Goal: Information Seeking & Learning: Learn about a topic

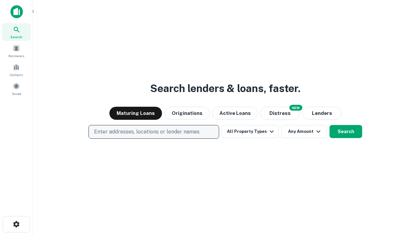
click at [153, 132] on p "Enter addresses, locations or lender names" at bounding box center [146, 132] width 105 height 8
type input "**********"
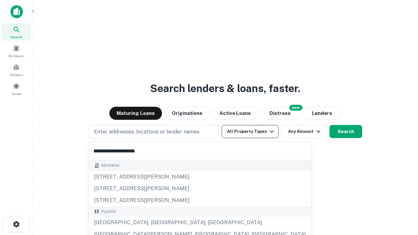
click at [156, 223] on div "[GEOGRAPHIC_DATA], [GEOGRAPHIC_DATA], [GEOGRAPHIC_DATA]" at bounding box center [200, 223] width 222 height 12
click at [250, 132] on button "All Property Types" at bounding box center [250, 131] width 57 height 13
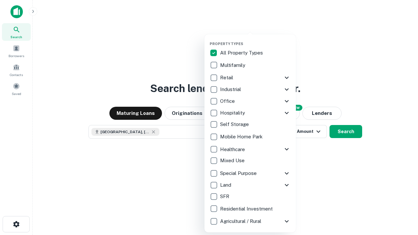
click at [255, 40] on button "button" at bounding box center [255, 40] width 91 height 0
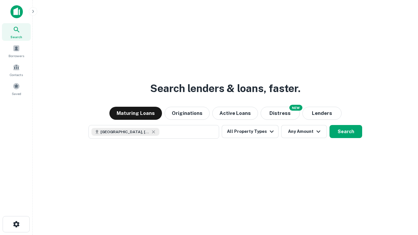
scroll to position [10, 0]
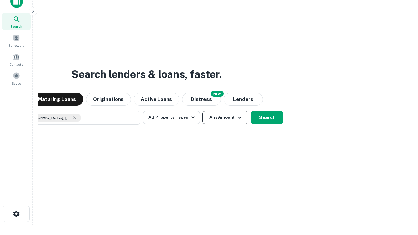
click at [202, 111] on button "Any Amount" at bounding box center [225, 117] width 46 height 13
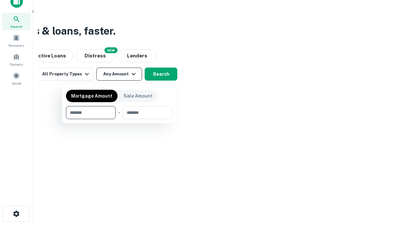
type input "*******"
click at [119, 119] on button "button" at bounding box center [119, 119] width 106 height 0
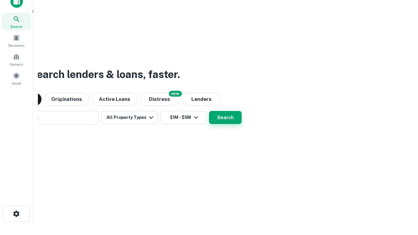
click at [209, 111] on button "Search" at bounding box center [225, 117] width 33 height 13
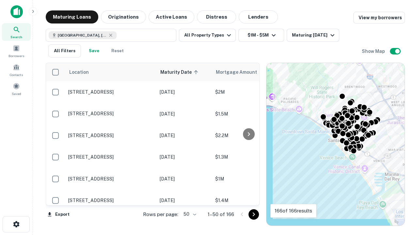
click at [189, 214] on body "Search Borrowers Contacts Saved Maturing Loans Originations Active Loans Distre…" at bounding box center [209, 117] width 418 height 235
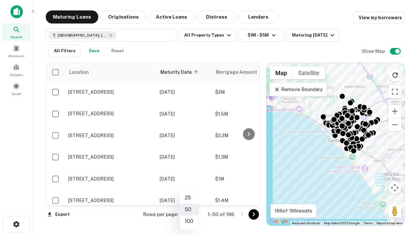
click at [189, 198] on li "25" at bounding box center [189, 198] width 19 height 12
